Goal: Find contact information: Find contact information

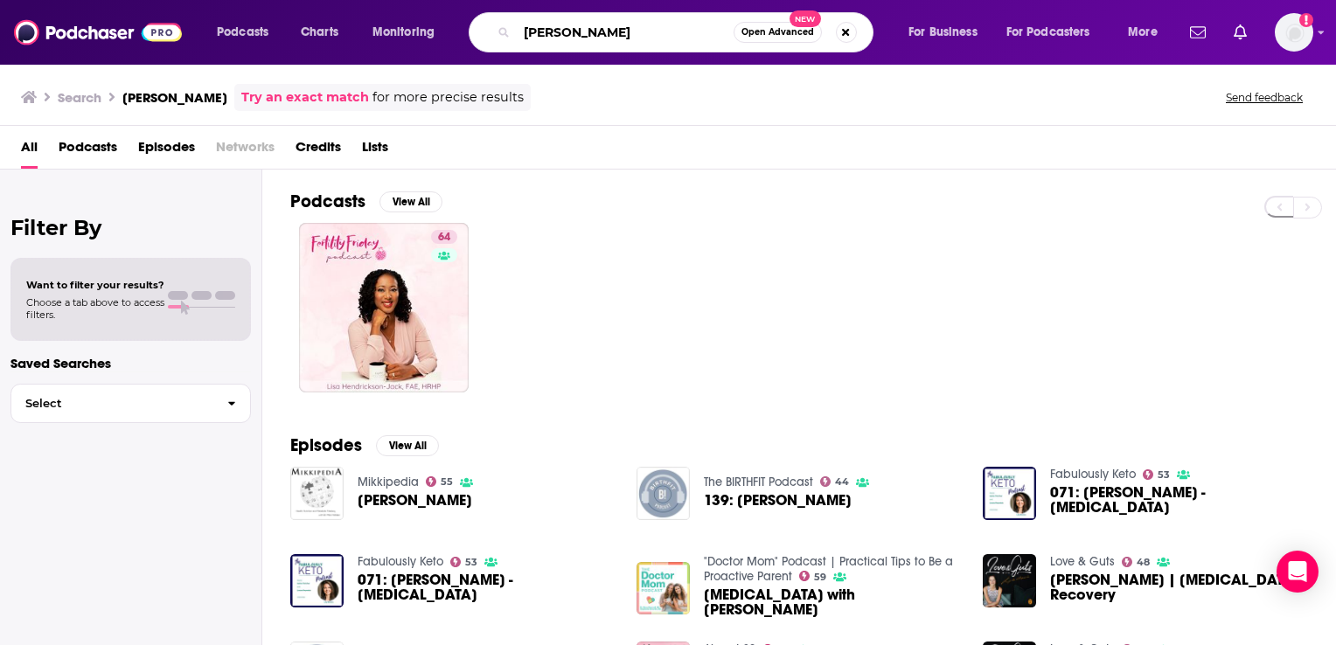
click at [541, 34] on input "[PERSON_NAME]" at bounding box center [625, 32] width 217 height 28
click at [547, 33] on input "[PERSON_NAME]" at bounding box center [625, 32] width 217 height 28
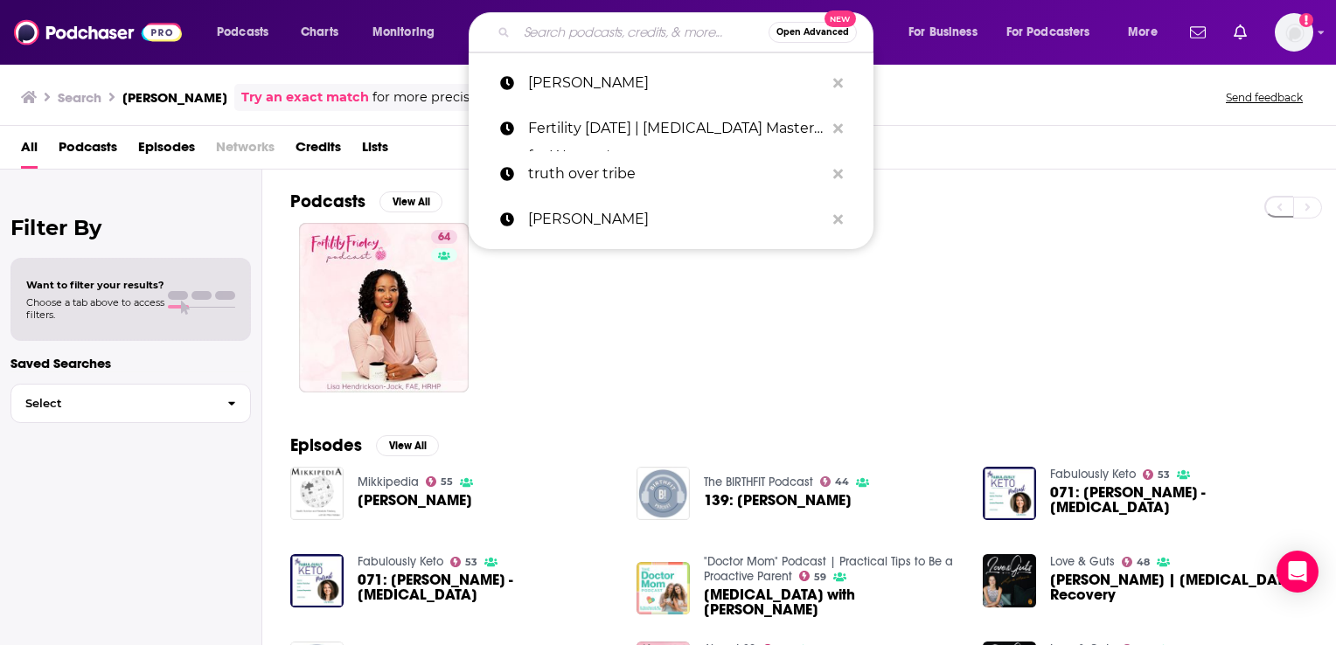
paste input "The White House Dare to Dream"
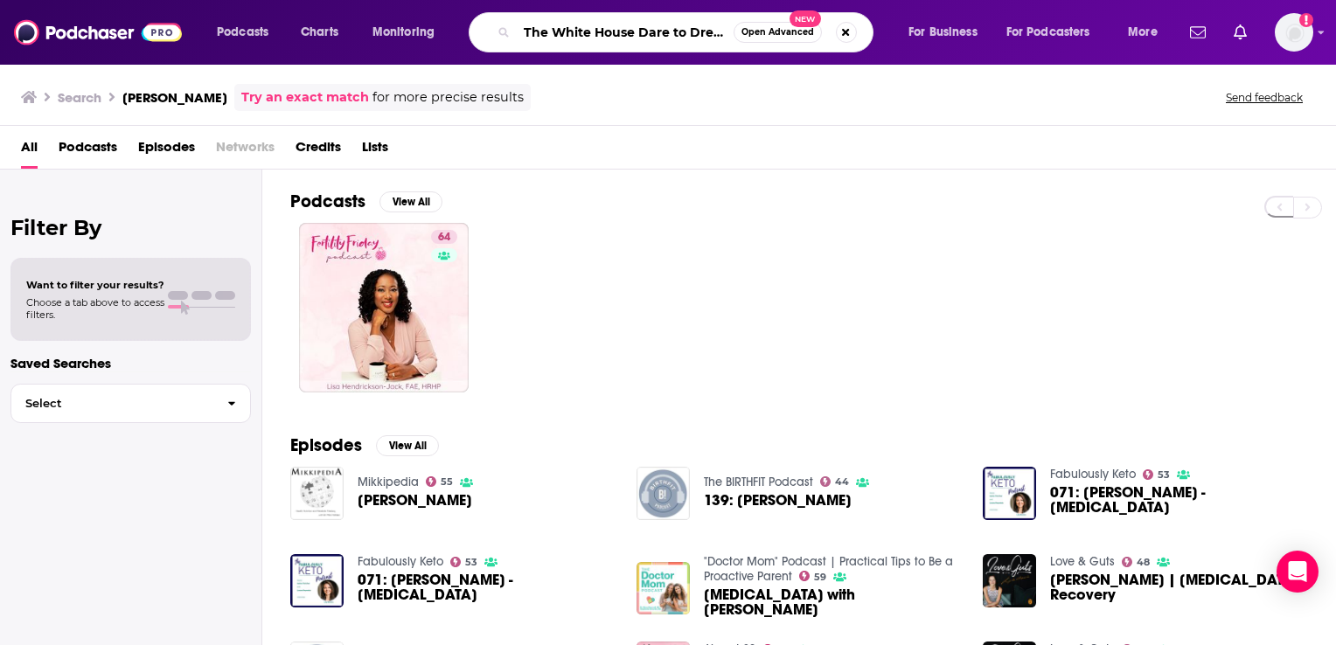
scroll to position [0, 10]
type input "The White House Dare to Dream"
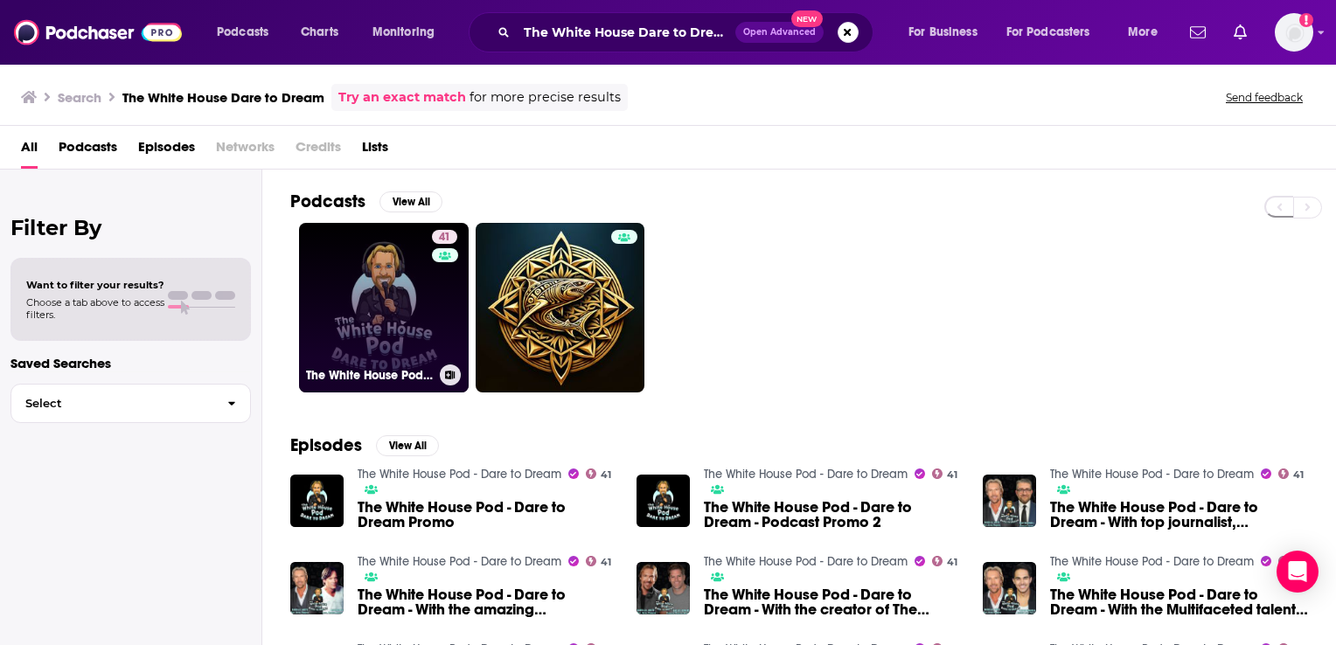
click at [408, 310] on link "41 The White House Pod - Dare to Dream" at bounding box center [384, 308] width 170 height 170
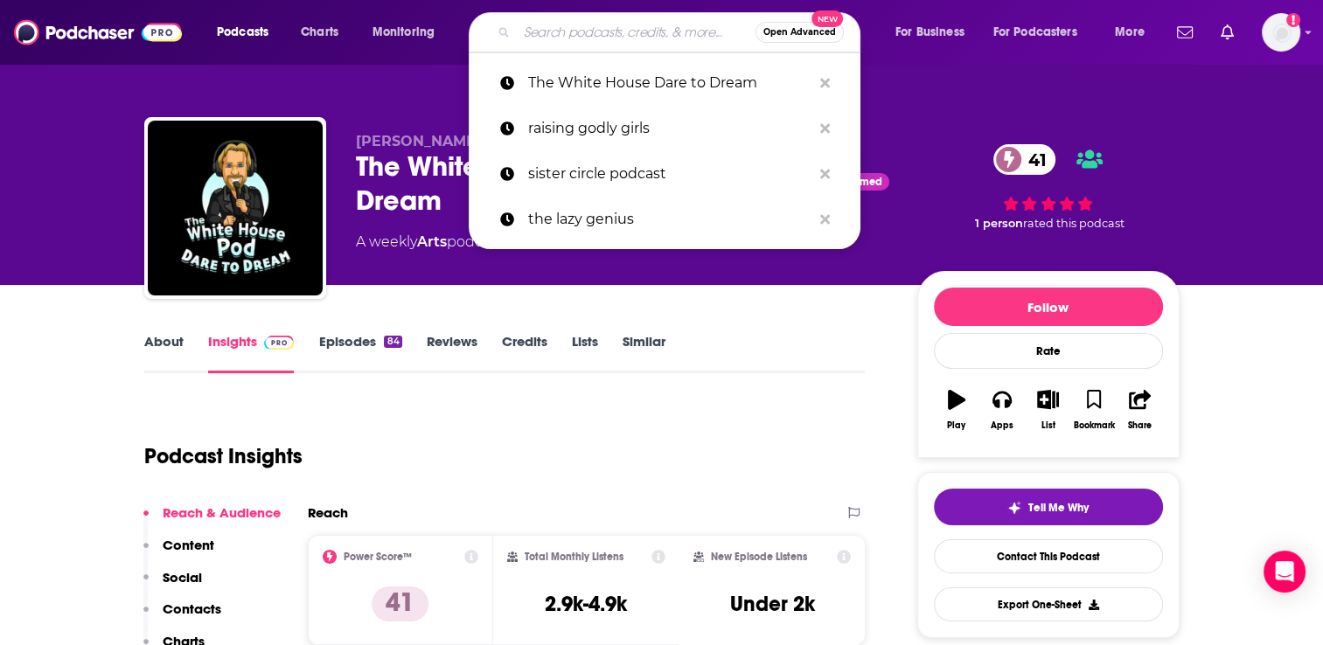
click at [568, 32] on input "Search podcasts, credits, & more..." at bounding box center [636, 32] width 239 height 28
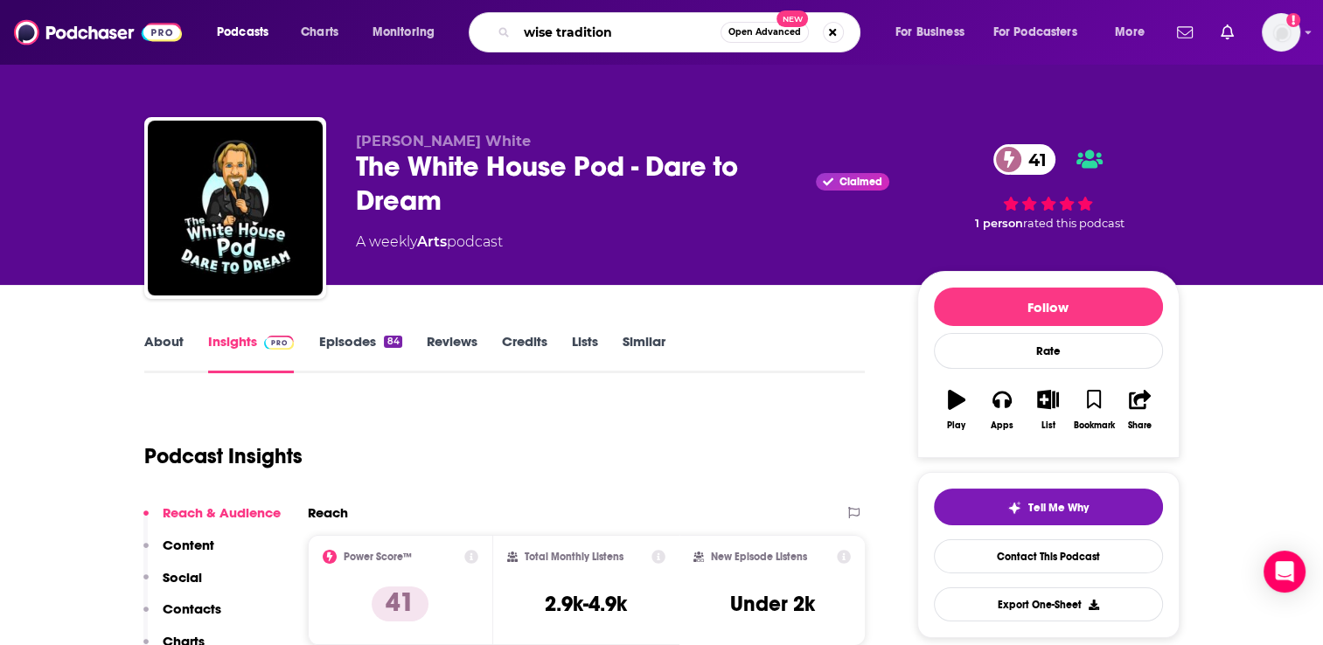
type input "wise traditions"
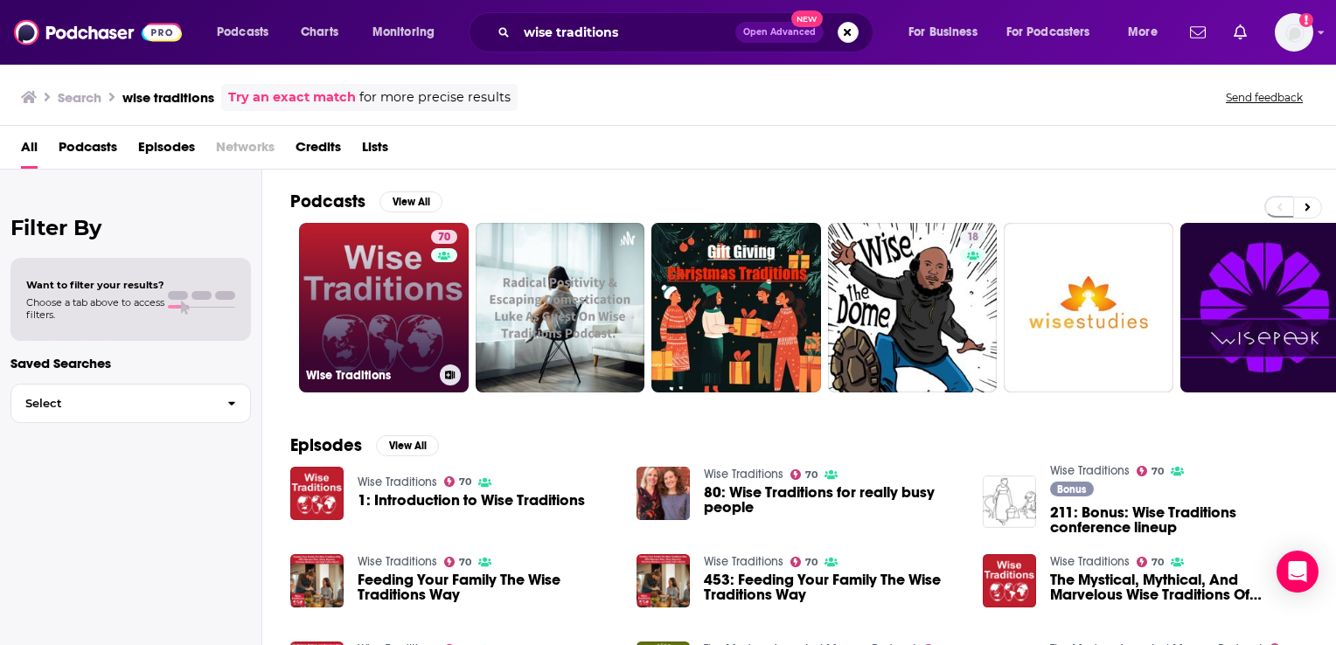
click at [389, 283] on link "70 Wise Traditions" at bounding box center [384, 308] width 170 height 170
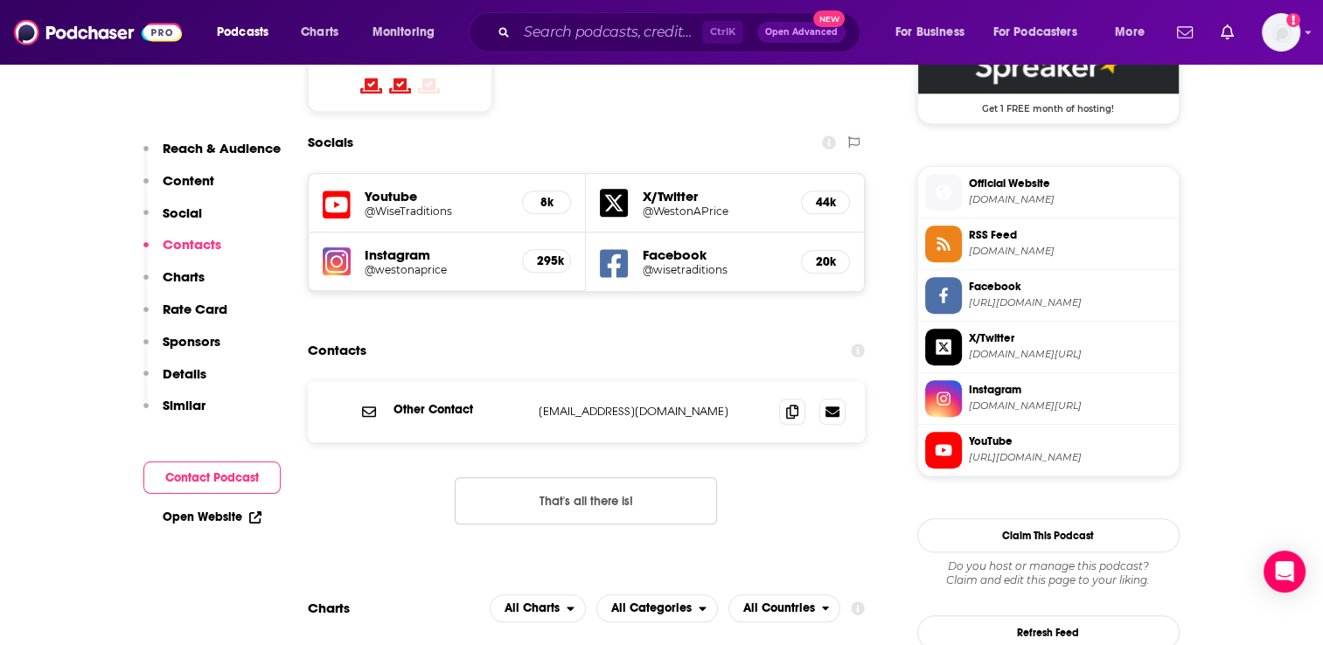
scroll to position [1487, 0]
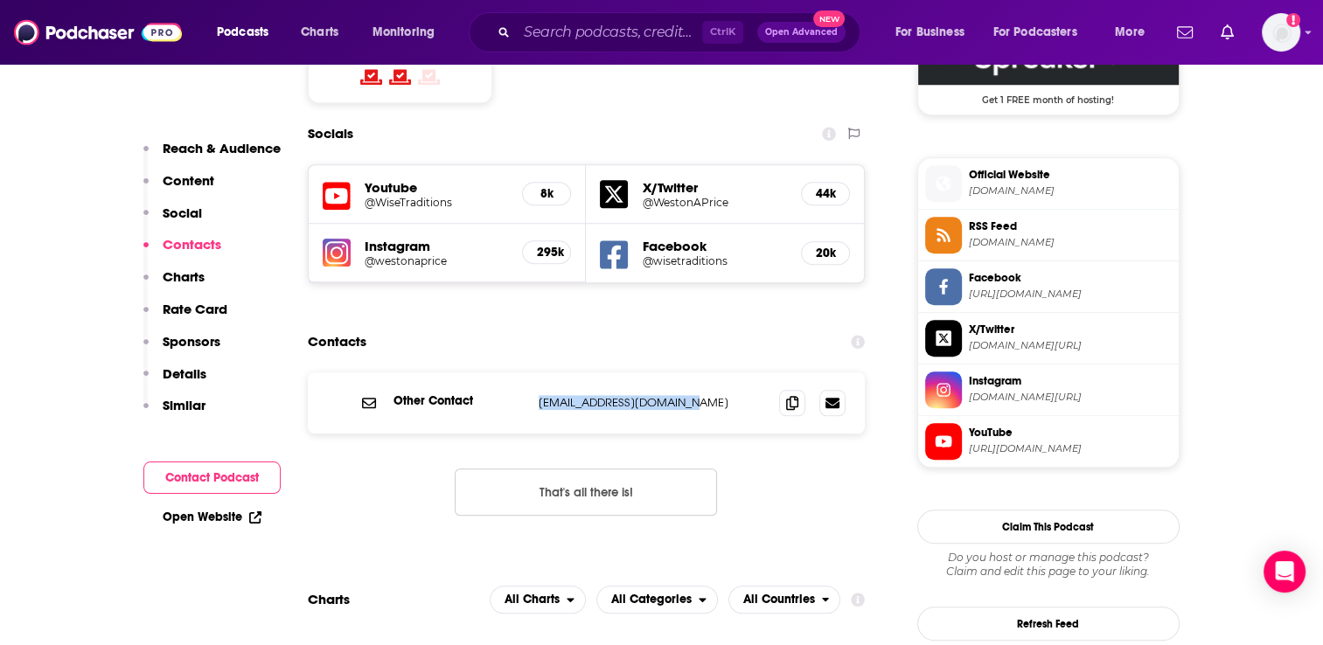
drag, startPoint x: 696, startPoint y: 319, endPoint x: 537, endPoint y: 320, distance: 159.2
click at [537, 373] on div "Other Contact [EMAIL_ADDRESS][DOMAIN_NAME] [EMAIL_ADDRESS][DOMAIN_NAME]" at bounding box center [587, 403] width 558 height 61
copy p "[EMAIL_ADDRESS][DOMAIN_NAME]"
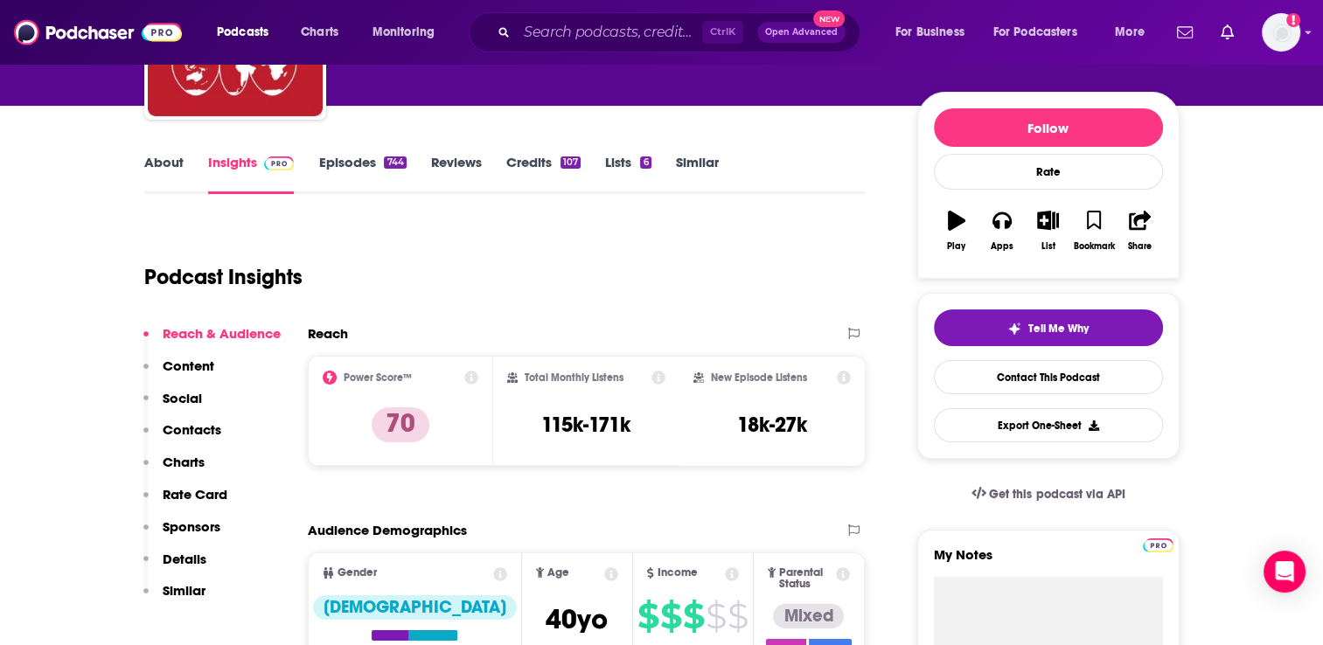
scroll to position [0, 0]
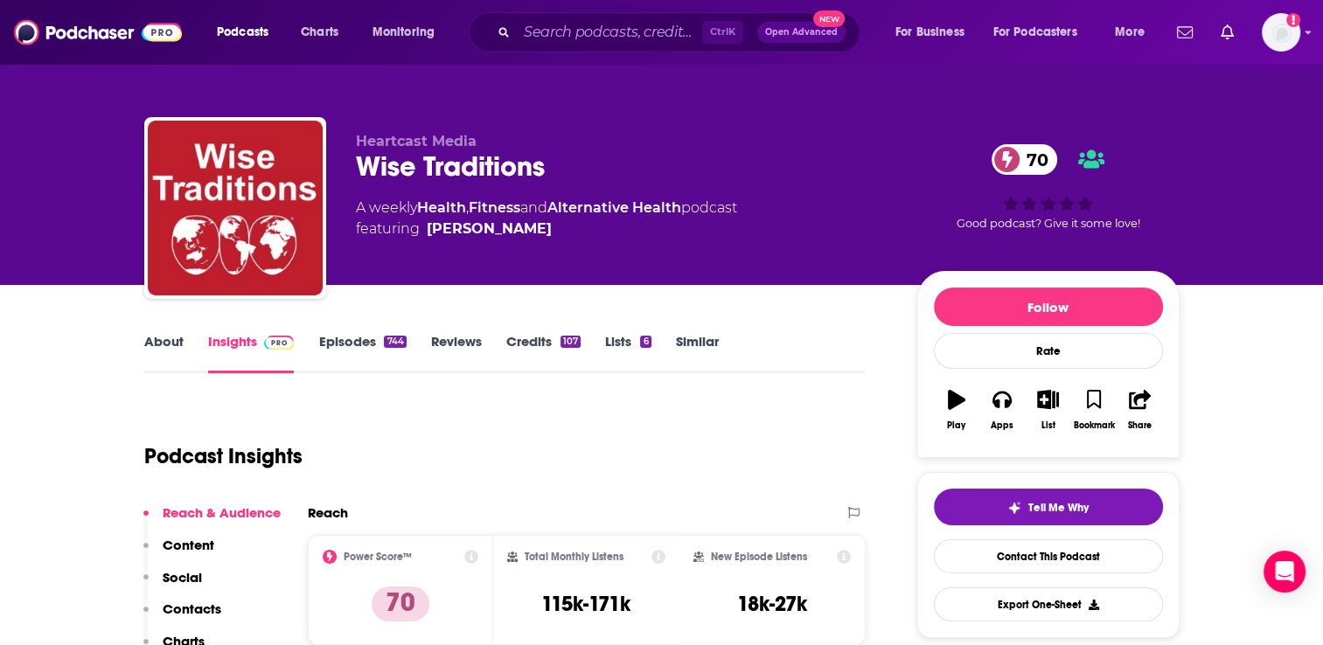
drag, startPoint x: 753, startPoint y: 209, endPoint x: 422, endPoint y: 210, distance: 331.4
click at [422, 210] on div "A weekly Health , Fitness and Alternative Health podcast featuring [PERSON_NAME]" at bounding box center [622, 219] width 533 height 42
copy div "Health , Fitness and Alternative Health podcast"
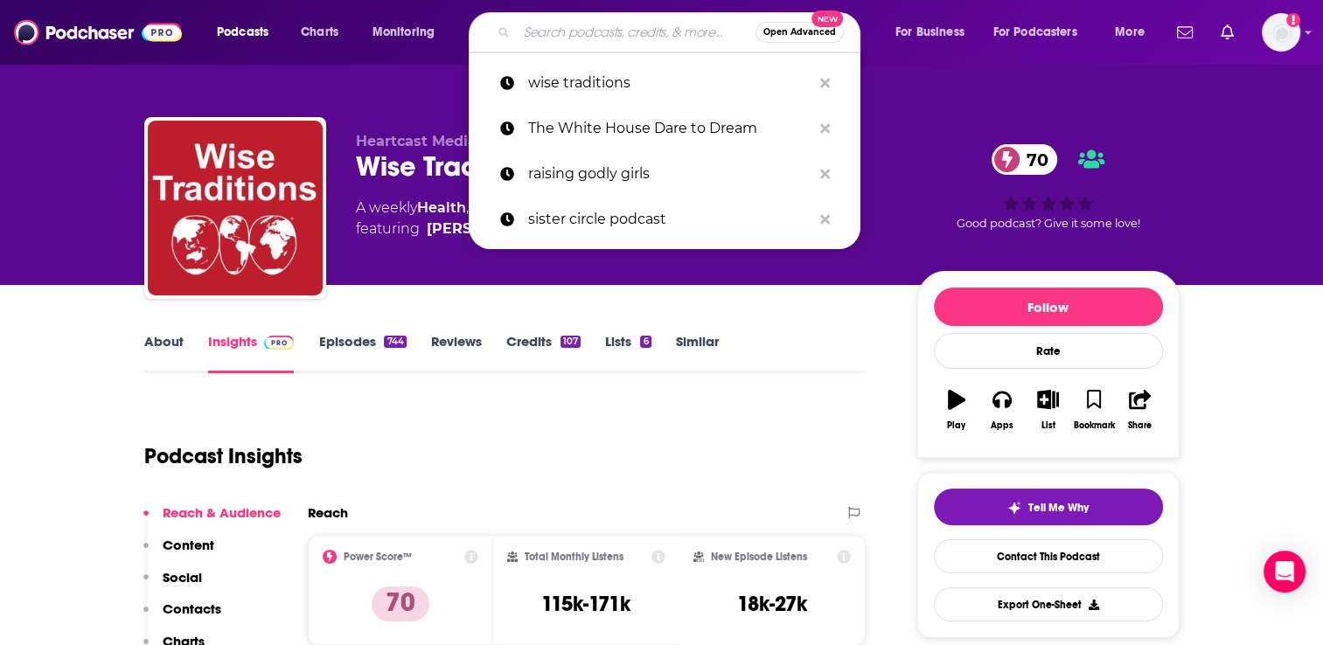
click at [584, 23] on input "Search podcasts, credits, & more..." at bounding box center [636, 32] width 239 height 28
paste input "Healthy as a Mother"
type input "Healthy as a Mother"
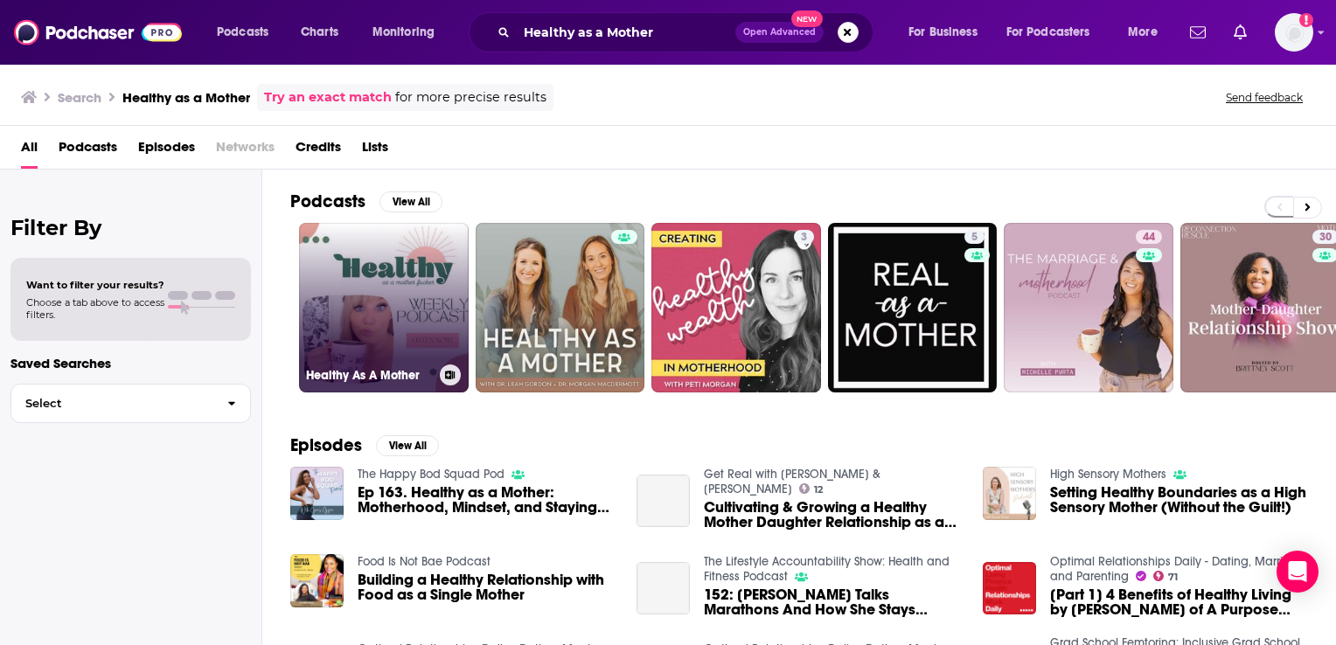
click at [371, 309] on link "Healthy As A Mother" at bounding box center [384, 308] width 170 height 170
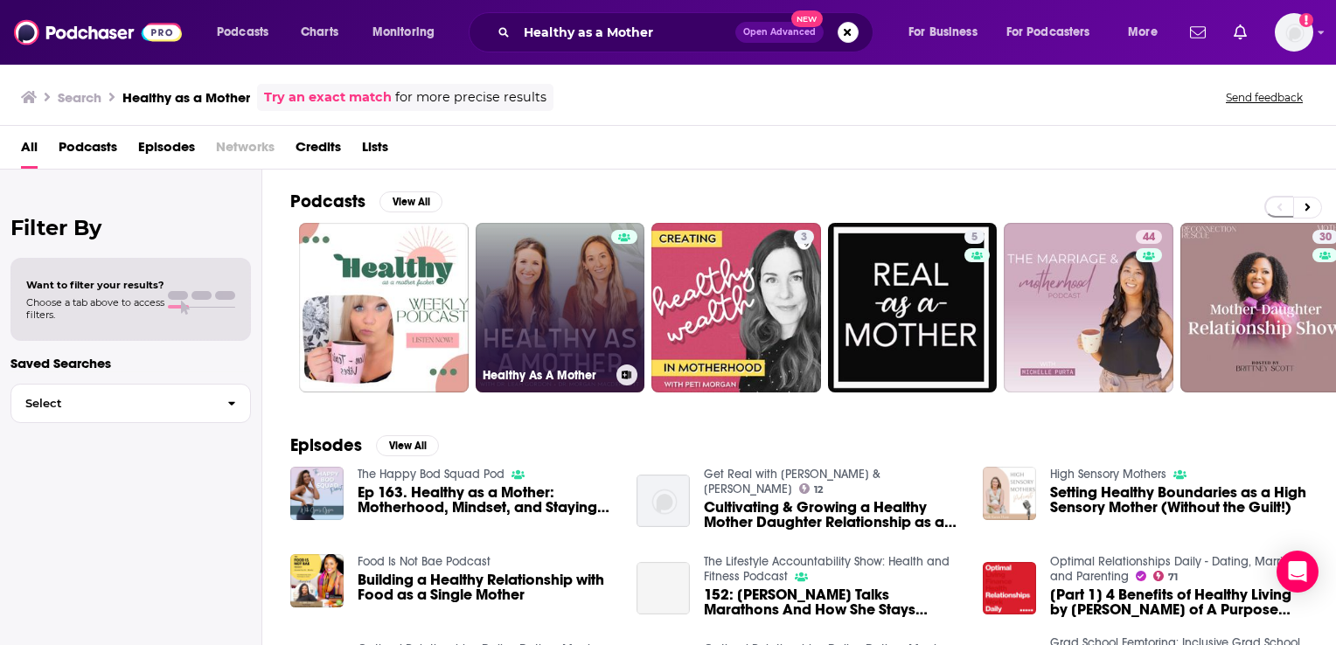
click at [571, 254] on link "Healthy As A Mother" at bounding box center [561, 308] width 170 height 170
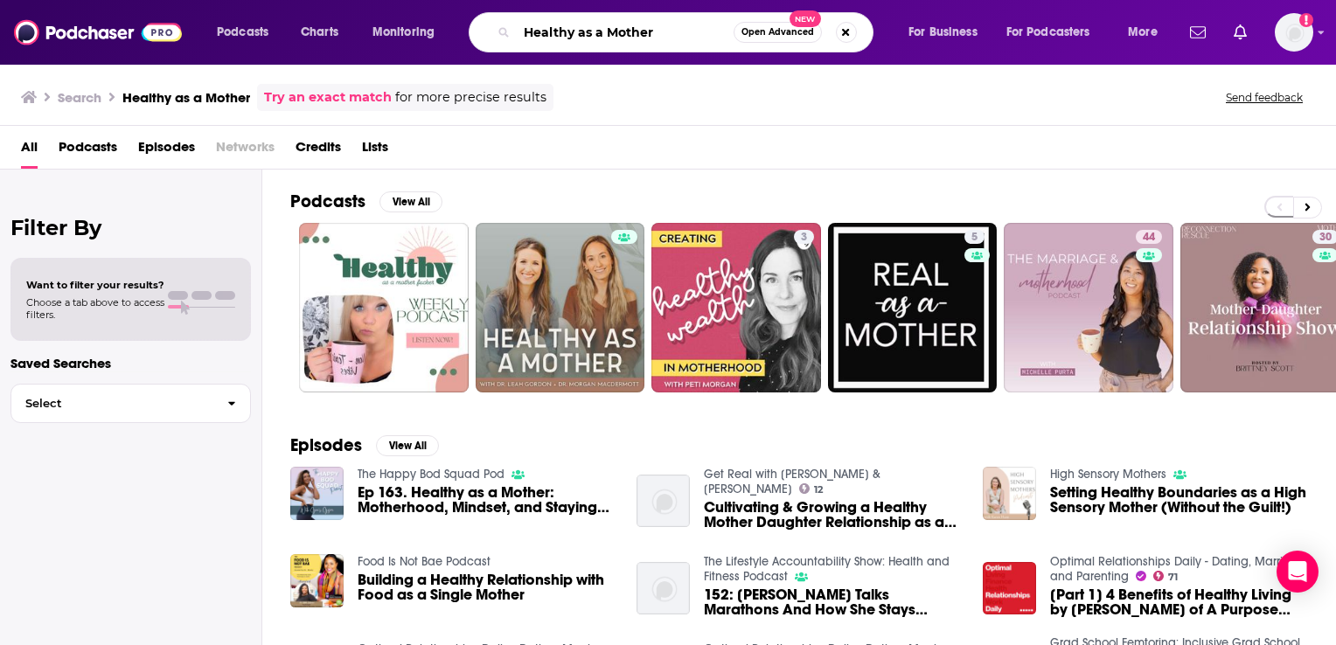
click at [627, 26] on input "Healthy as a Mother" at bounding box center [625, 32] width 217 height 28
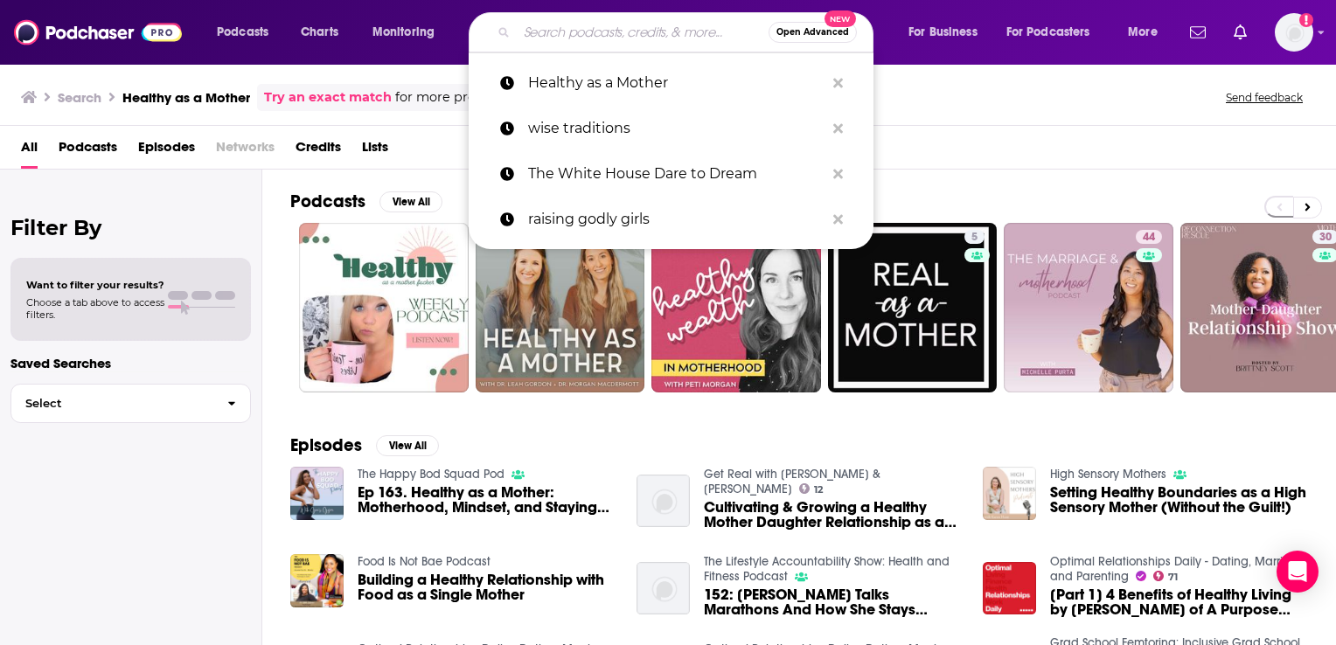
paste input "Culture Apothecary"
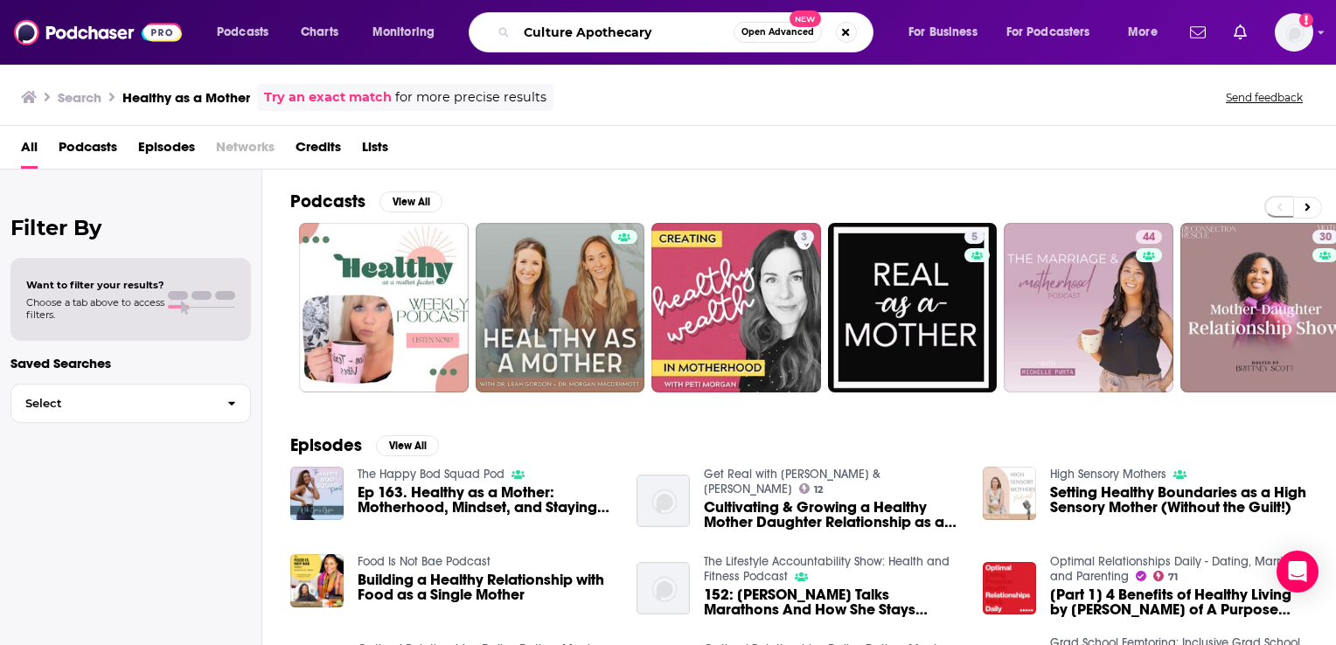
type input "Culture Apothecary"
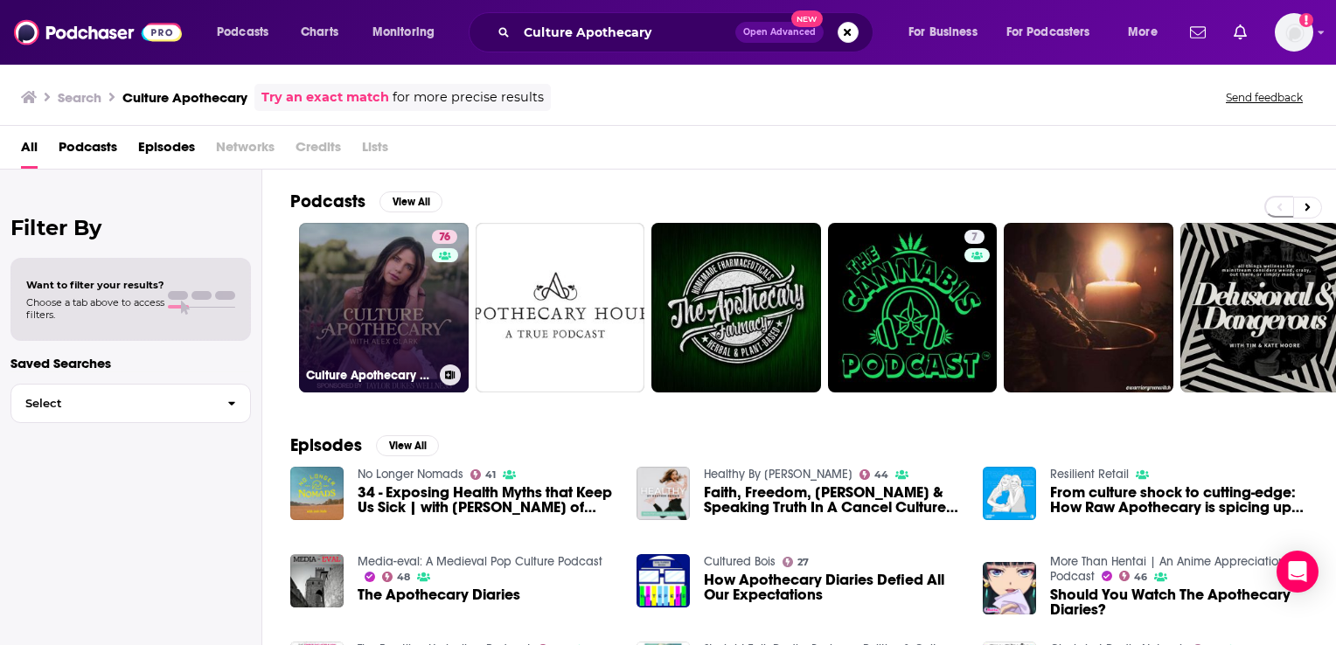
click at [397, 302] on link "76 Culture Apothecary with [PERSON_NAME]" at bounding box center [384, 308] width 170 height 170
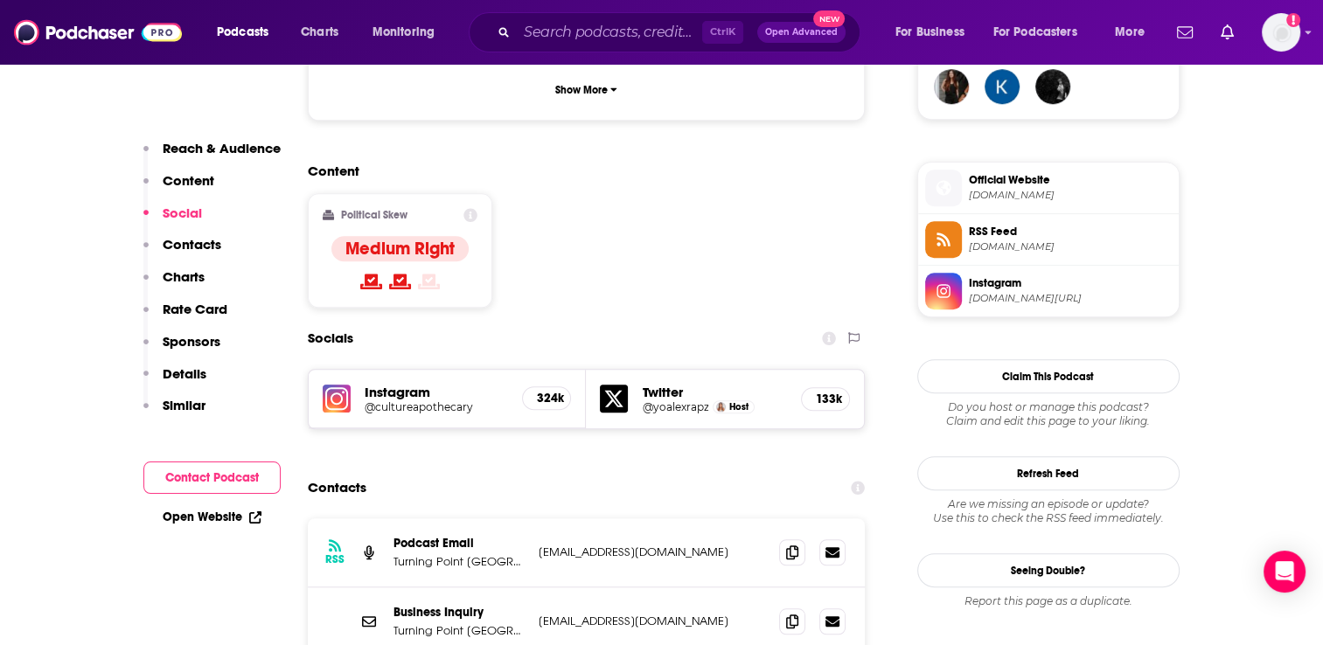
scroll to position [1369, 0]
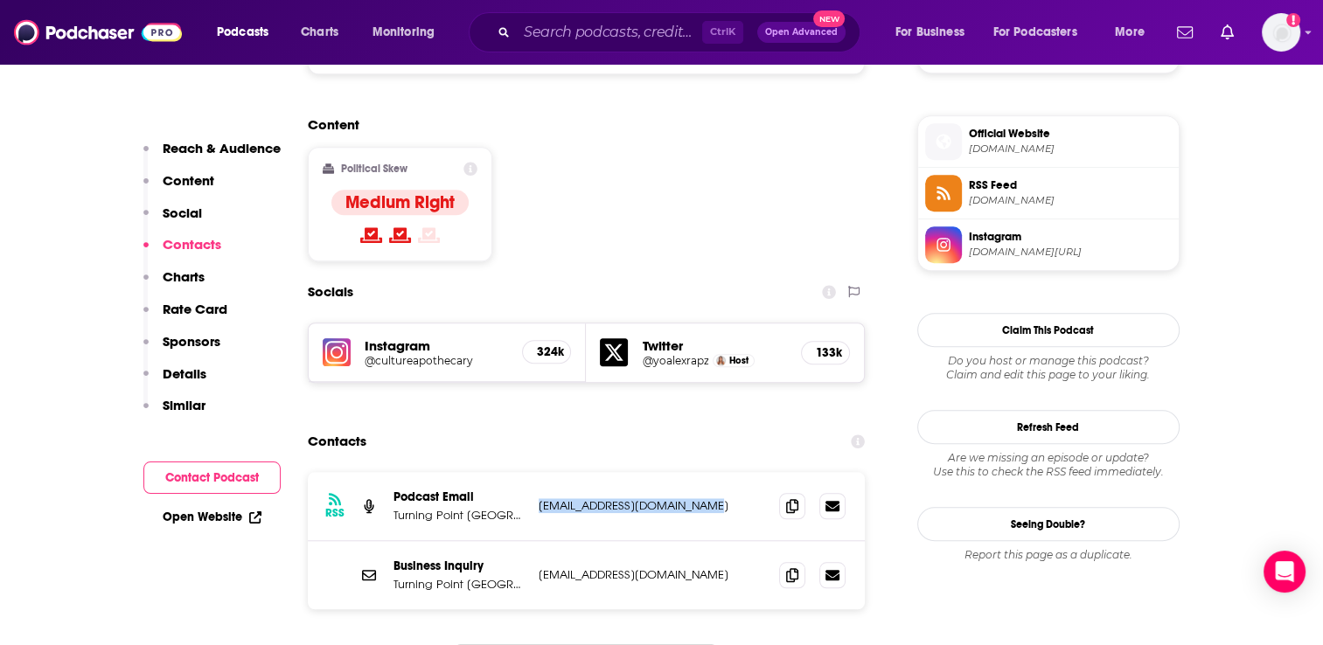
drag, startPoint x: 718, startPoint y: 397, endPoint x: 541, endPoint y: 395, distance: 176.7
click at [541, 498] on p "[EMAIL_ADDRESS][DOMAIN_NAME]" at bounding box center [652, 505] width 227 height 15
copy p "[EMAIL_ADDRESS][DOMAIN_NAME]"
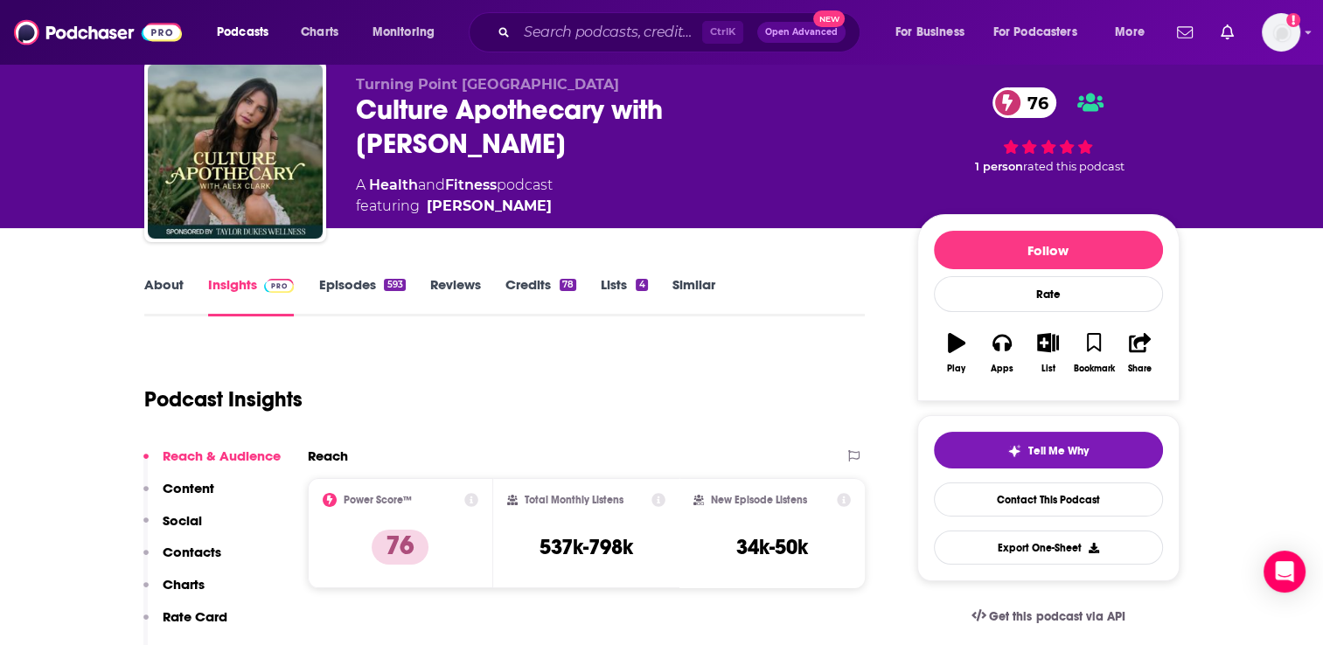
scroll to position [0, 0]
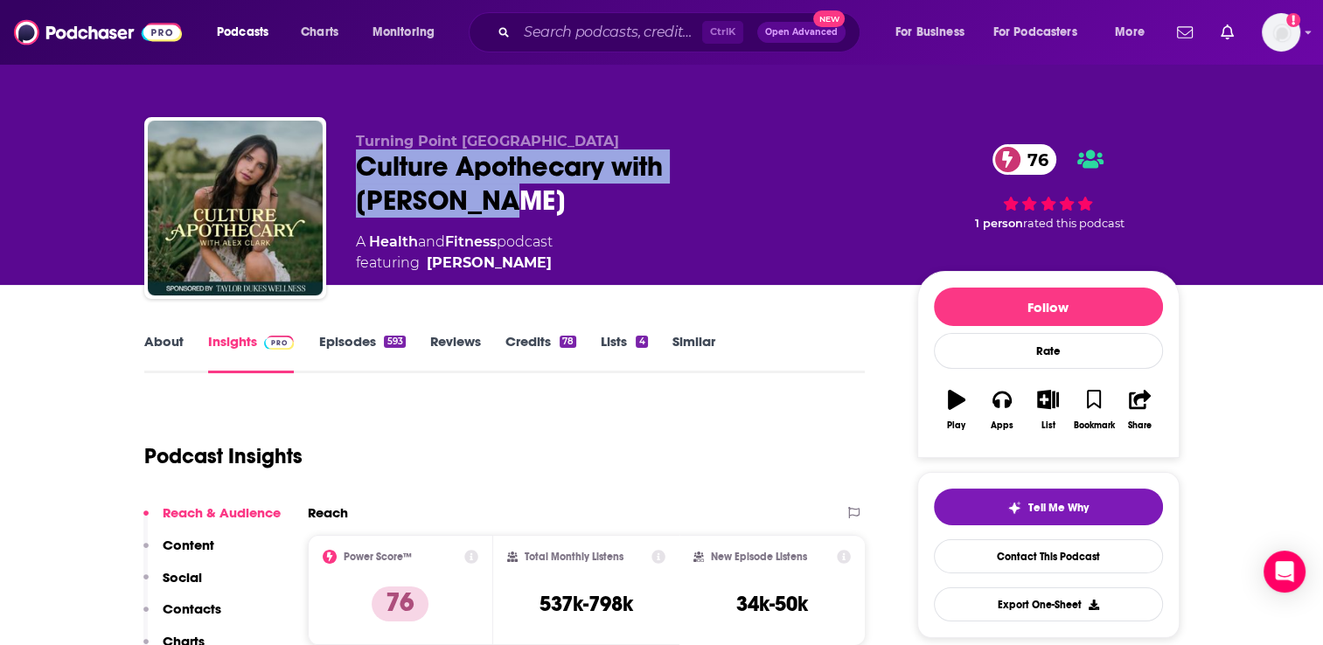
drag, startPoint x: 824, startPoint y: 167, endPoint x: 328, endPoint y: 182, distance: 496.1
click at [329, 181] on div "Turning Point [GEOGRAPHIC_DATA] Culture Apothecary with [PERSON_NAME] 76 A Heal…" at bounding box center [661, 211] width 1035 height 189
copy h2 "Culture Apothecary with [PERSON_NAME]"
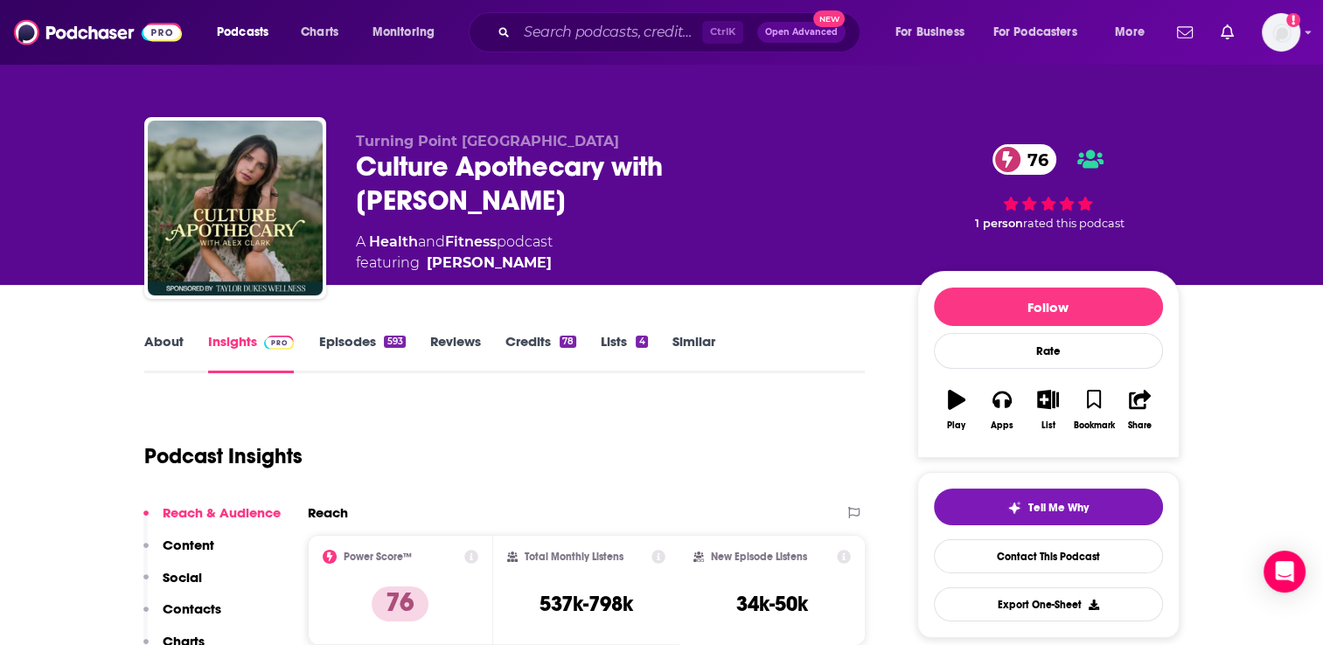
click at [504, 138] on p "Turning Point [GEOGRAPHIC_DATA]" at bounding box center [622, 141] width 533 height 17
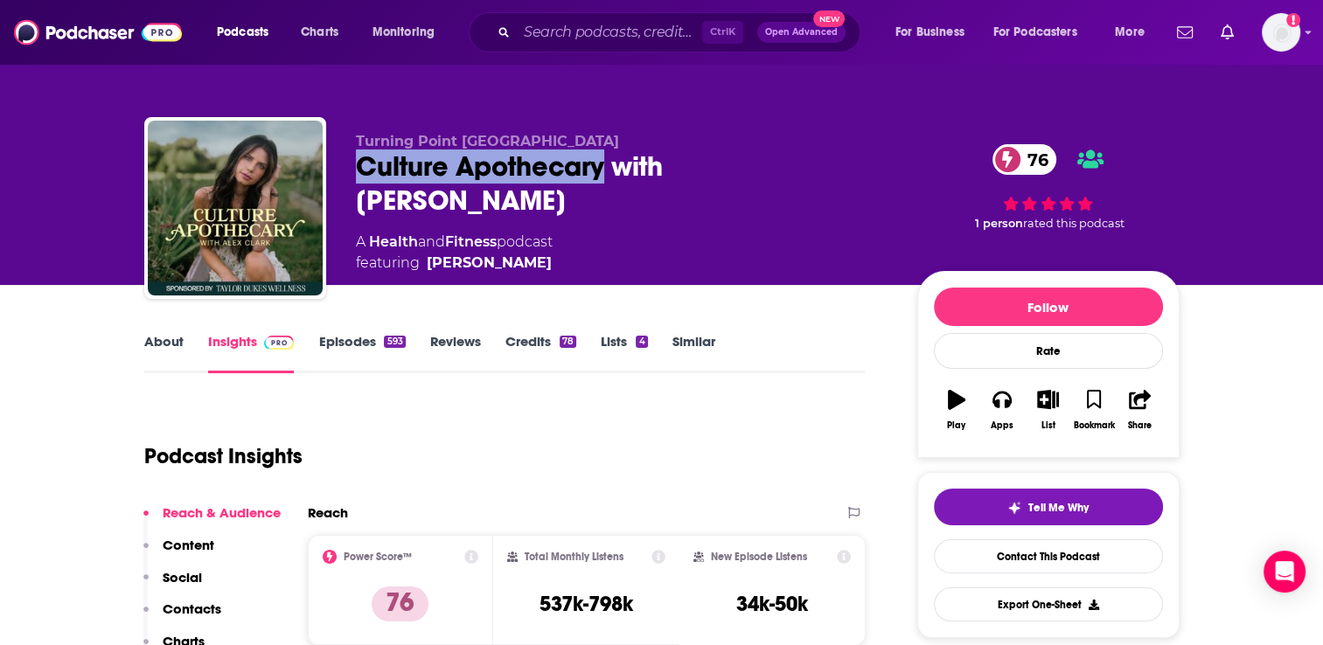
drag, startPoint x: 606, startPoint y: 170, endPoint x: 363, endPoint y: 165, distance: 243.2
click at [363, 165] on div "Culture Apothecary with [PERSON_NAME] 76" at bounding box center [622, 184] width 533 height 68
copy h2 "Culture Apothecary"
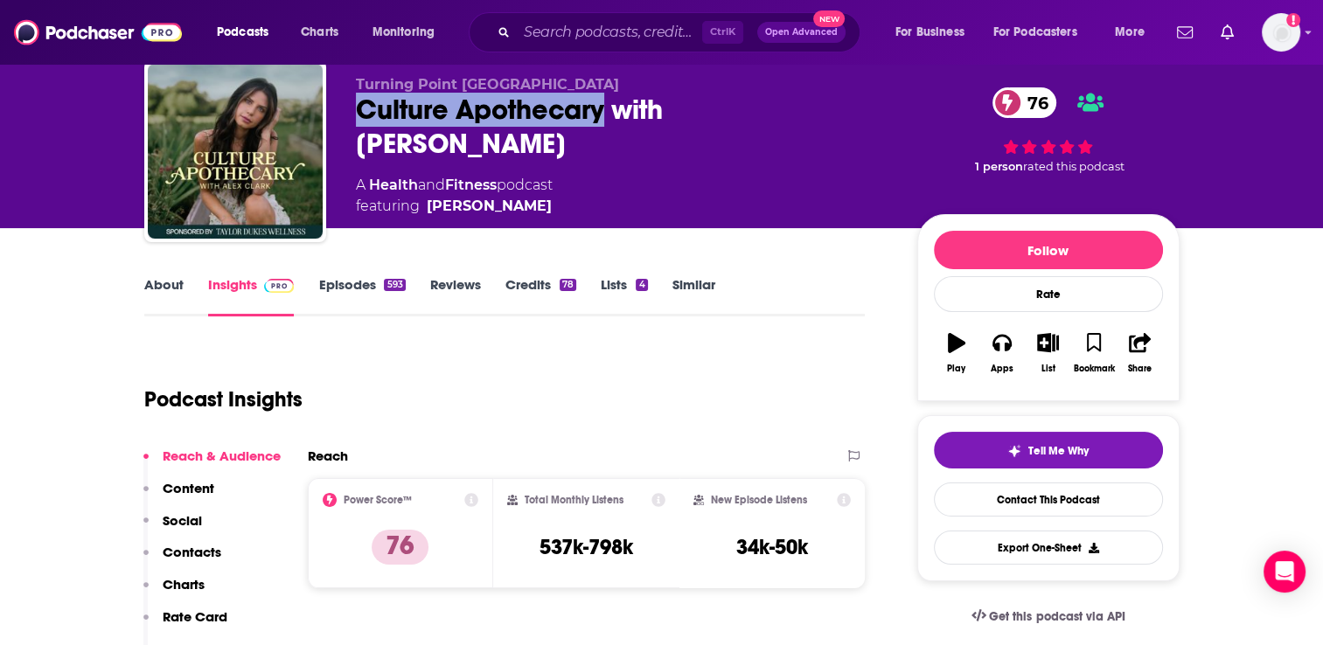
scroll to position [87, 0]
